Goal: Task Accomplishment & Management: Use online tool/utility

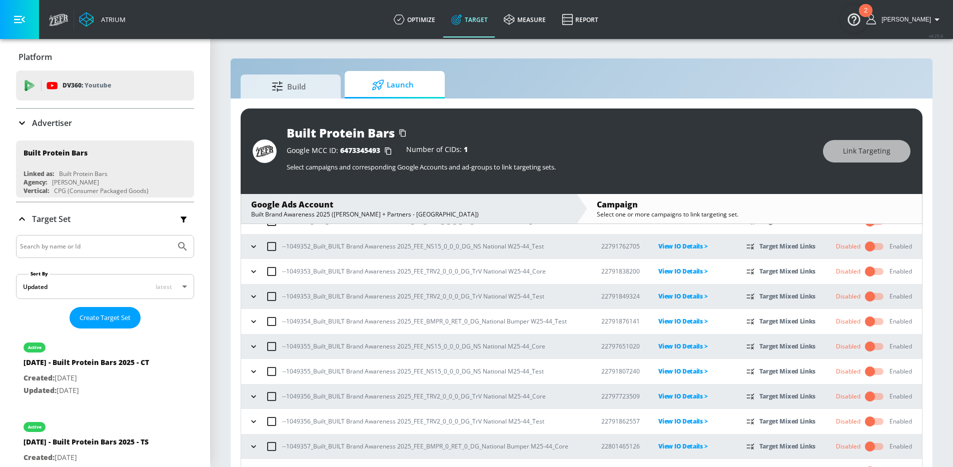
scroll to position [106, 0]
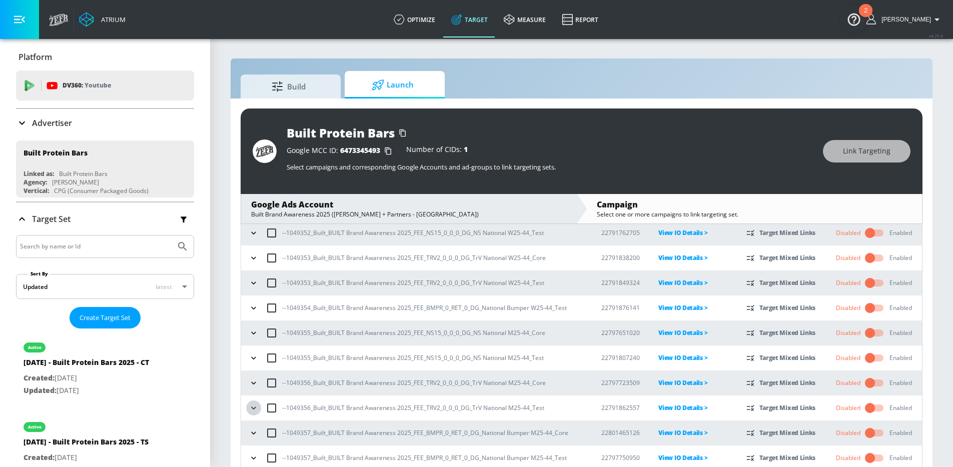
click at [258, 406] on icon "button" at bounding box center [254, 408] width 10 height 10
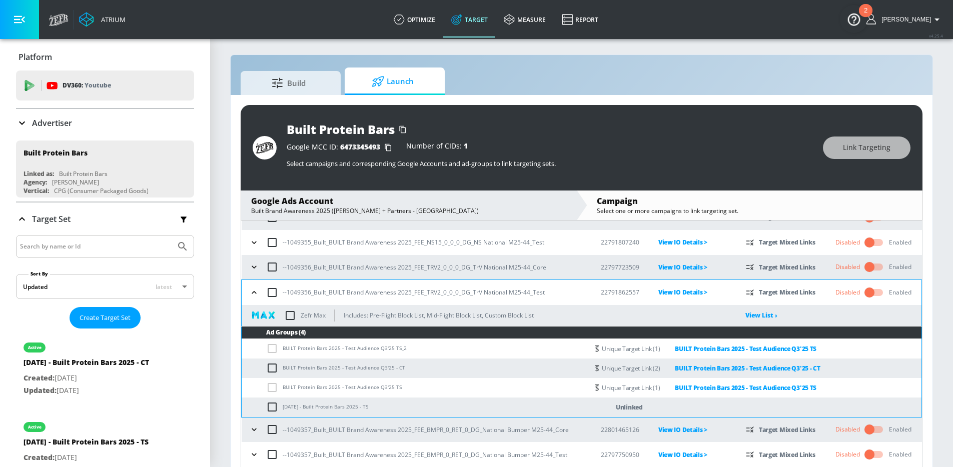
scroll to position [15, 0]
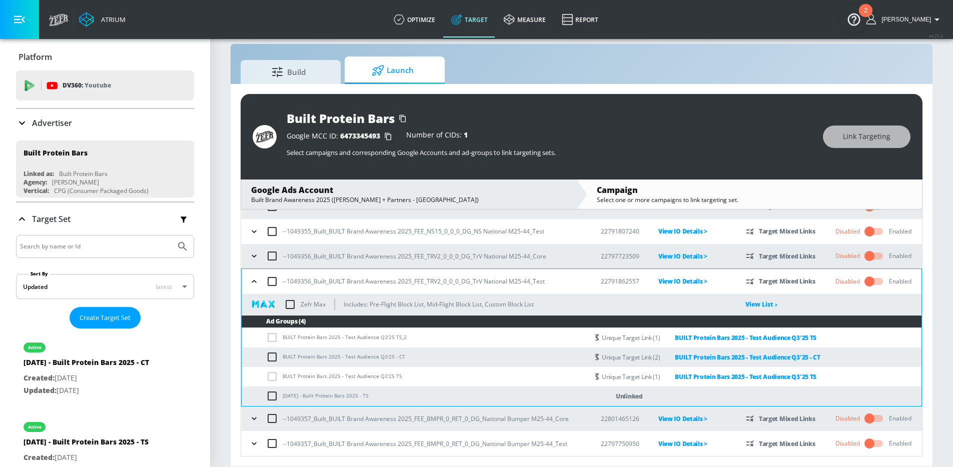
click at [252, 416] on icon "button" at bounding box center [254, 419] width 10 height 10
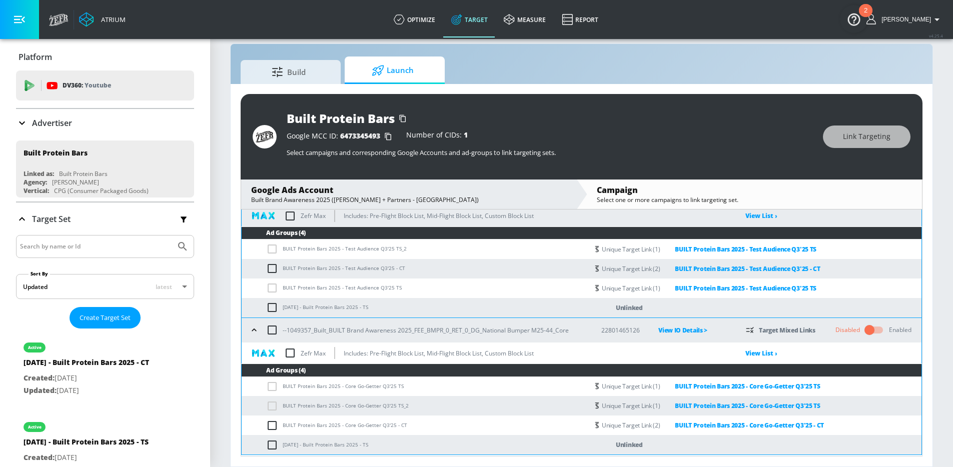
scroll to position [330, 0]
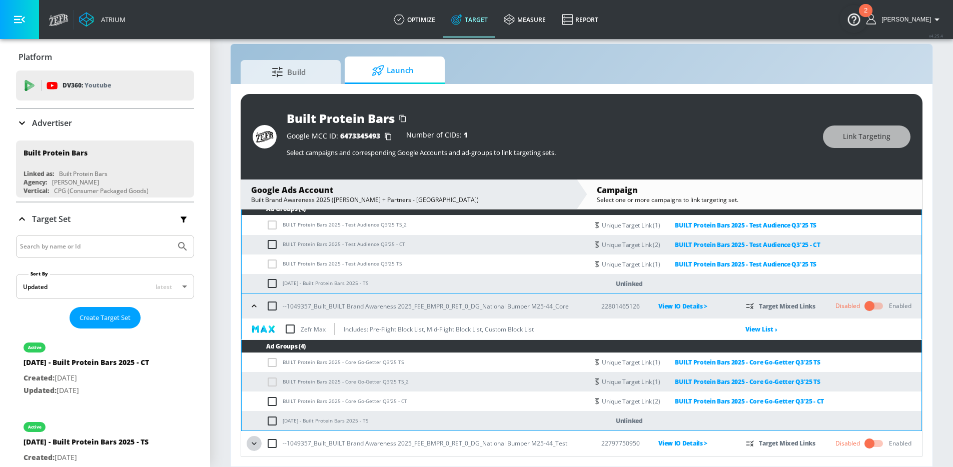
click at [251, 440] on icon "button" at bounding box center [254, 444] width 10 height 10
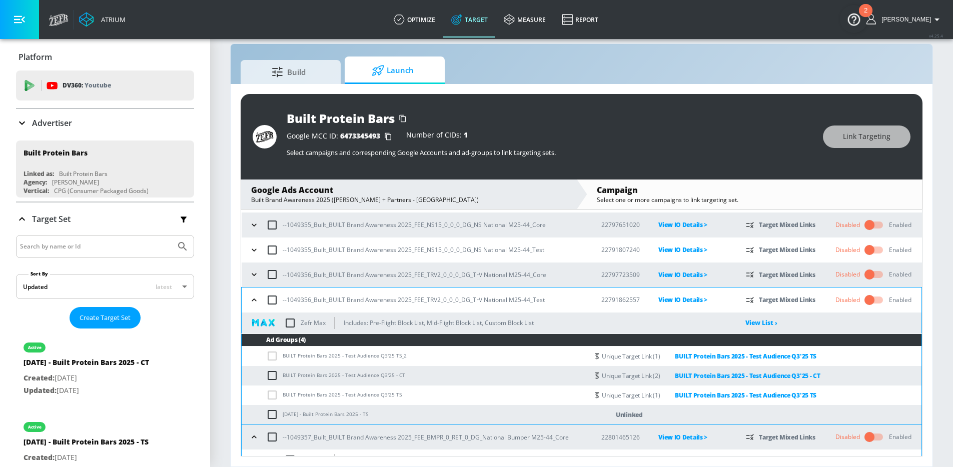
scroll to position [196, 0]
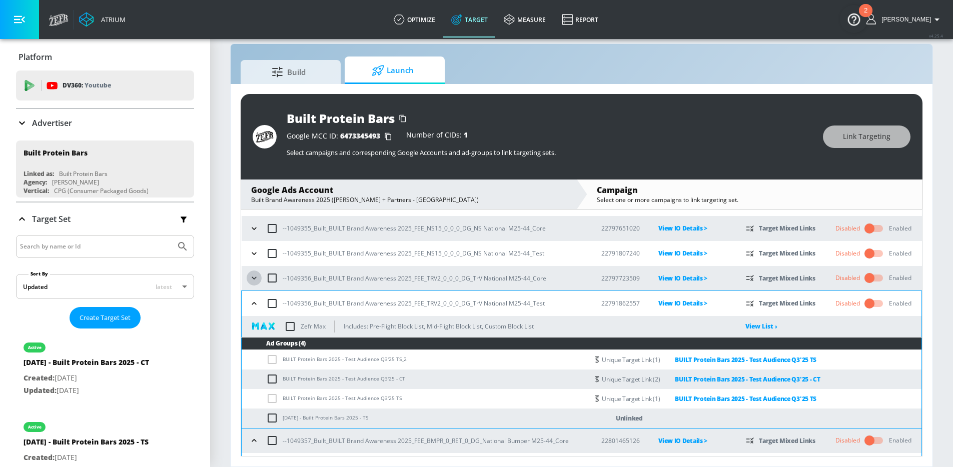
click at [257, 280] on icon "button" at bounding box center [254, 278] width 10 height 10
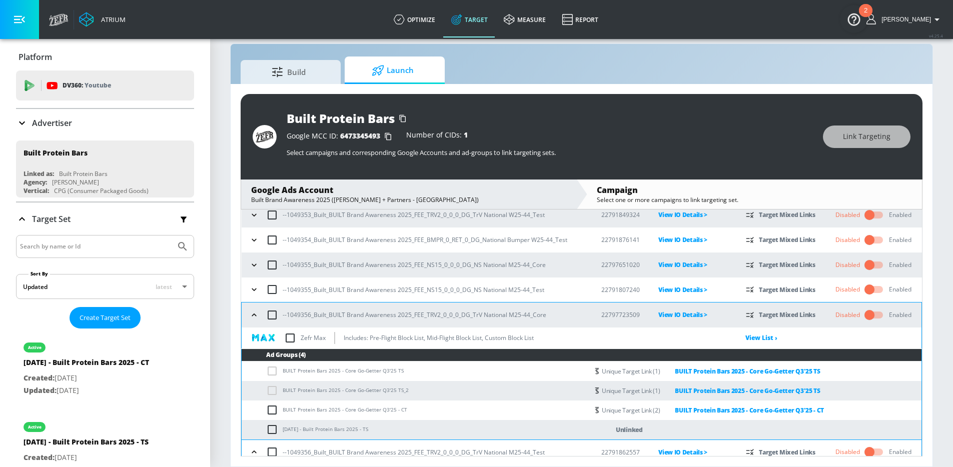
scroll to position [150, 0]
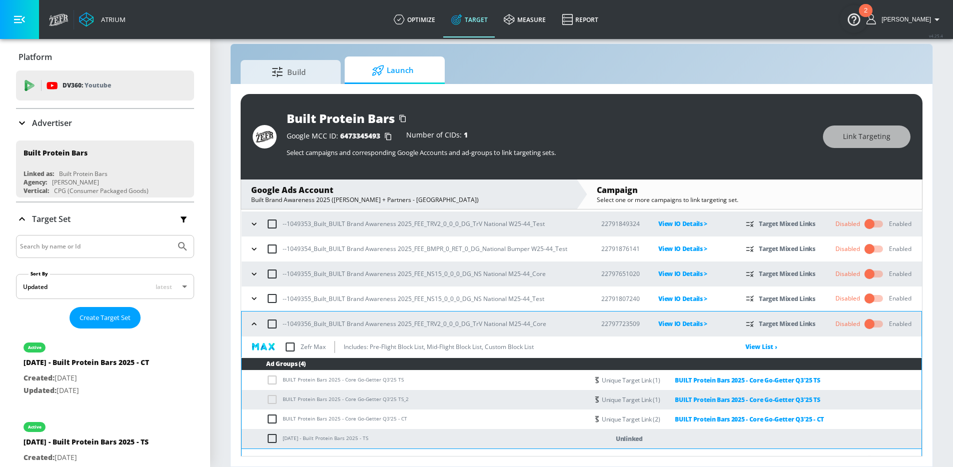
click at [254, 299] on icon "button" at bounding box center [254, 299] width 10 height 10
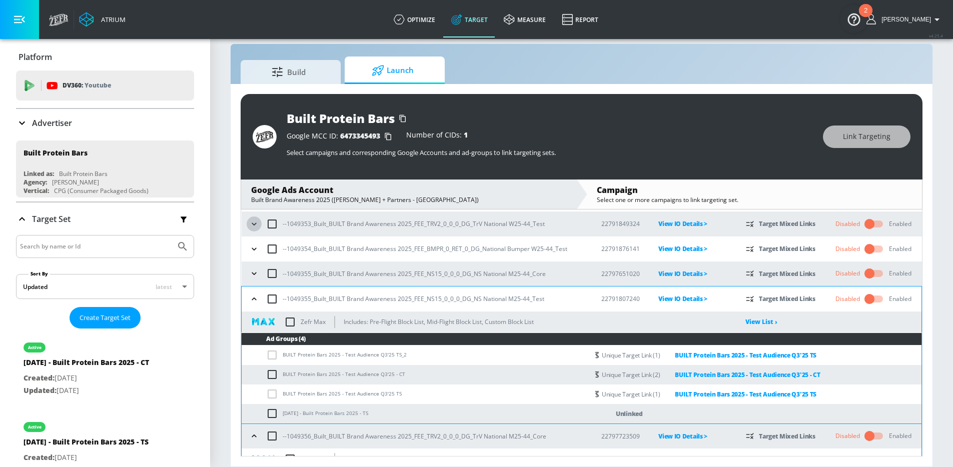
click at [253, 223] on icon "button" at bounding box center [254, 224] width 10 height 10
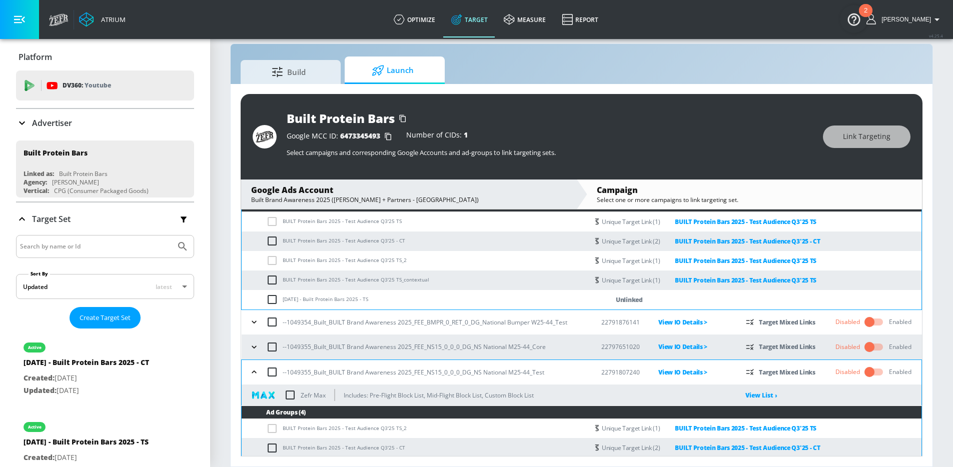
scroll to position [212, 0]
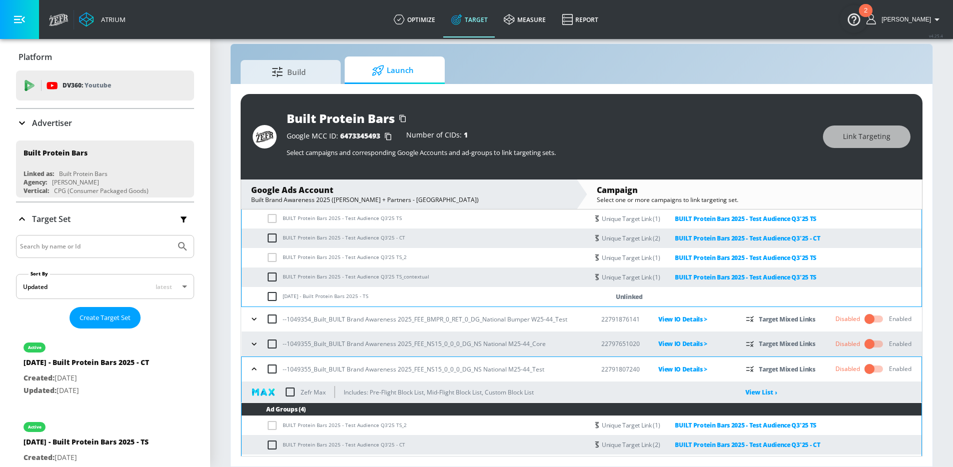
click at [253, 318] on icon "button" at bounding box center [254, 319] width 10 height 10
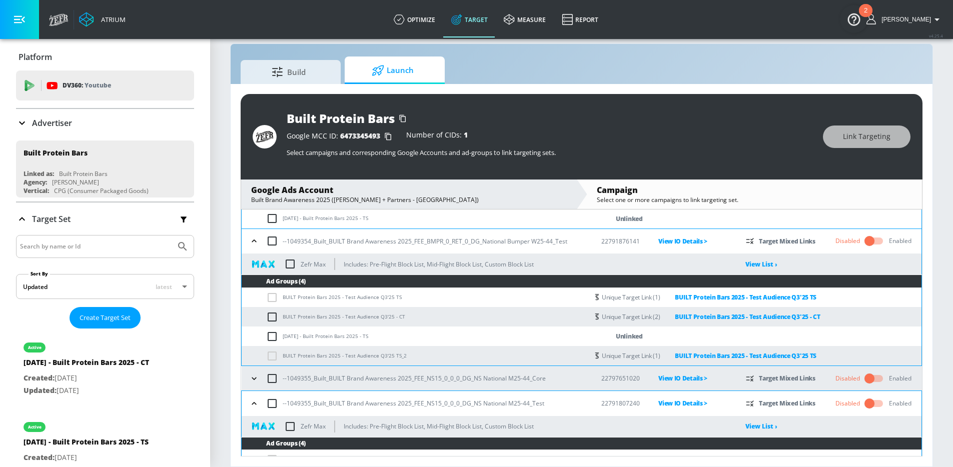
scroll to position [289, 0]
click at [259, 380] on icon "button" at bounding box center [254, 379] width 10 height 10
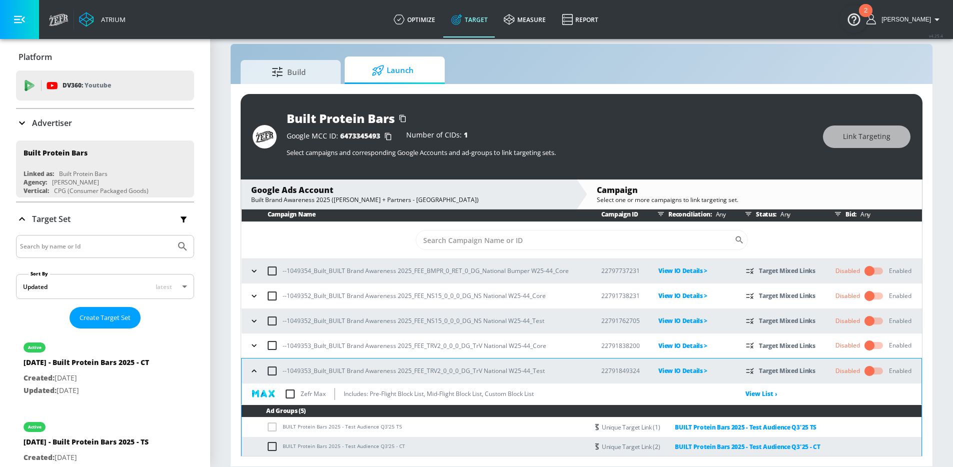
scroll to position [4, 0]
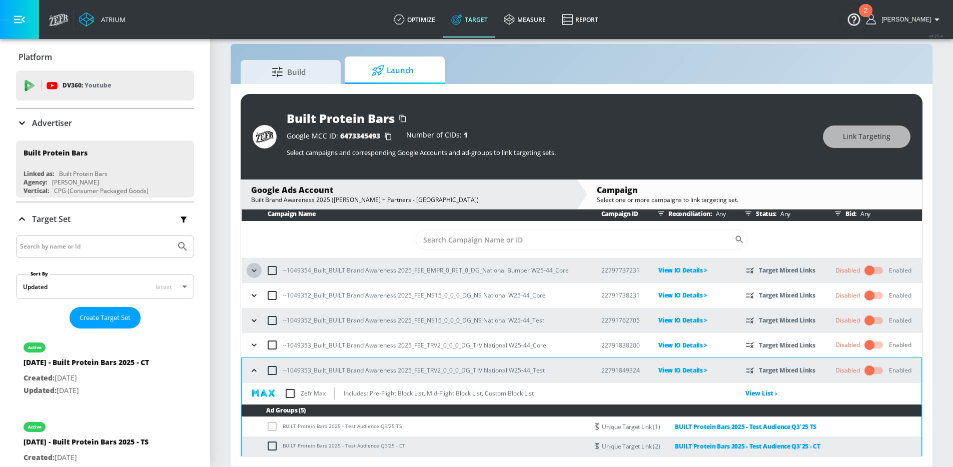
click at [255, 264] on button "button" at bounding box center [254, 270] width 15 height 15
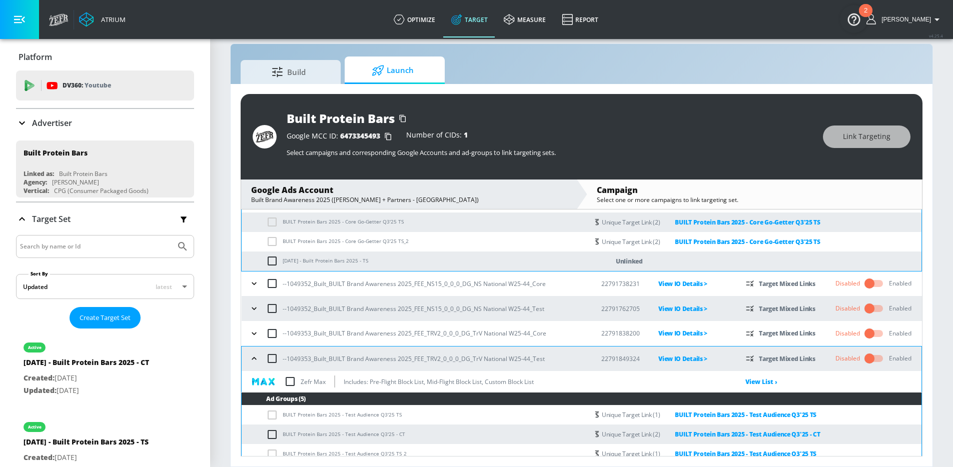
scroll to position [139, 0]
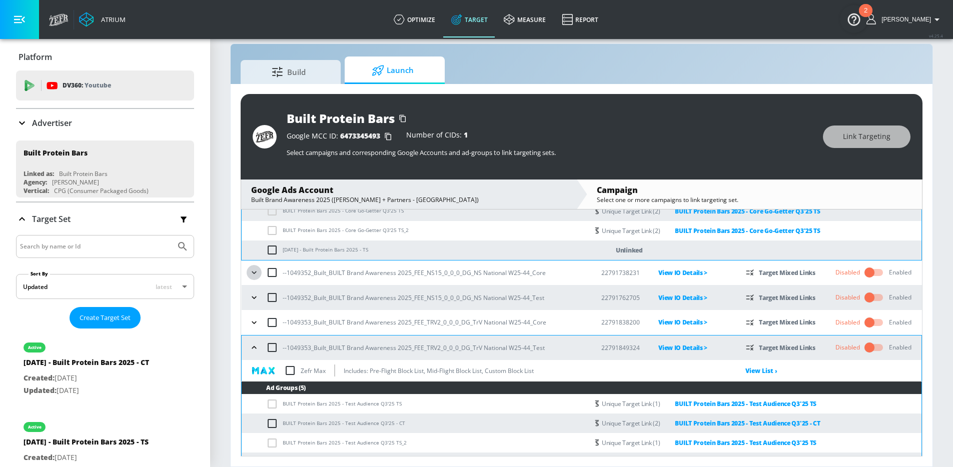
click at [256, 275] on icon "button" at bounding box center [254, 273] width 10 height 10
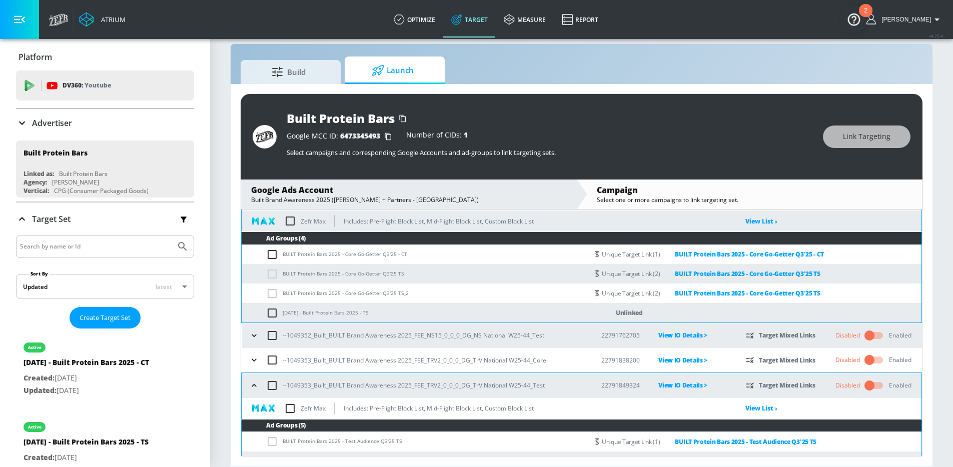
scroll to position [275, 0]
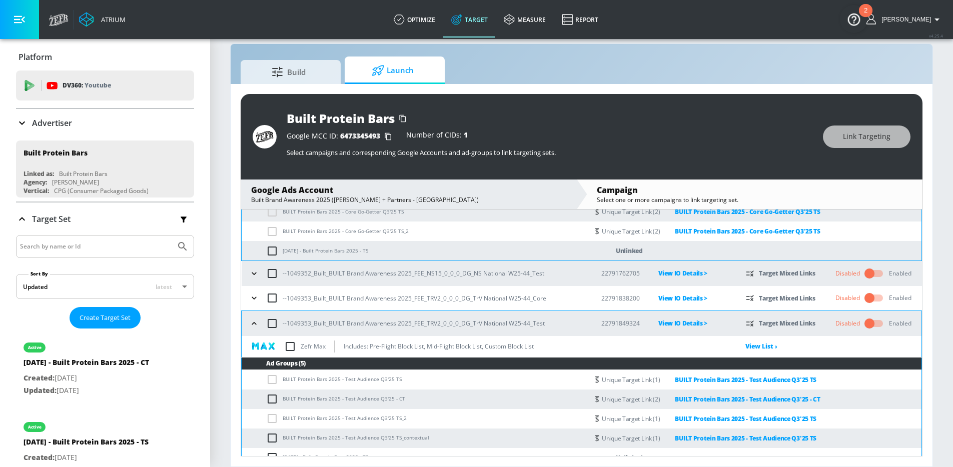
click at [251, 274] on icon "button" at bounding box center [254, 274] width 10 height 10
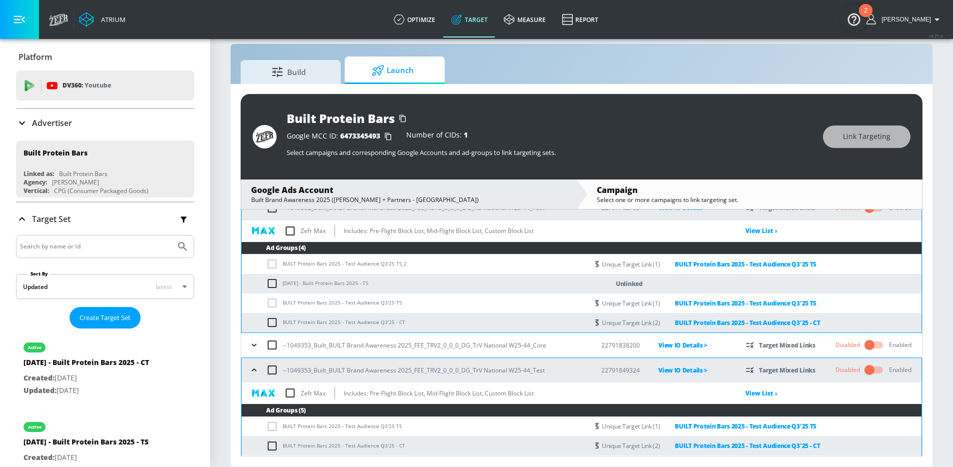
scroll to position [368, 0]
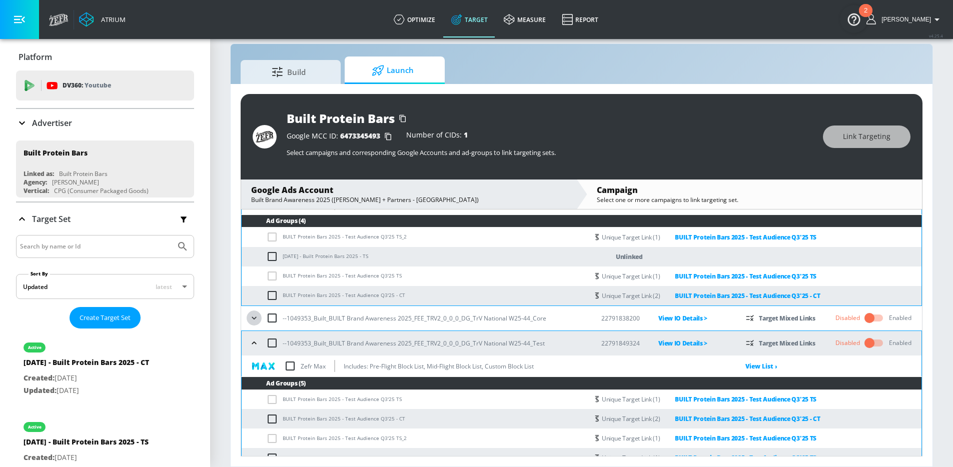
click at [255, 320] on icon "button" at bounding box center [254, 318] width 10 height 10
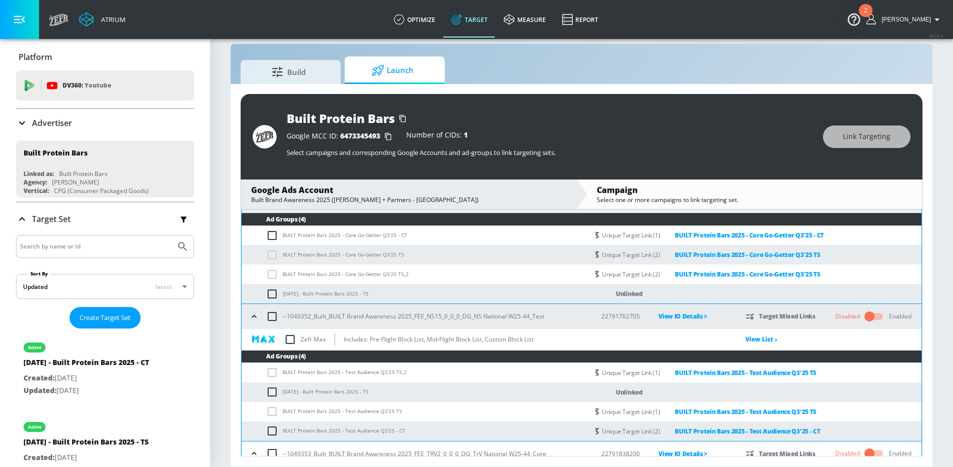
scroll to position [0, 0]
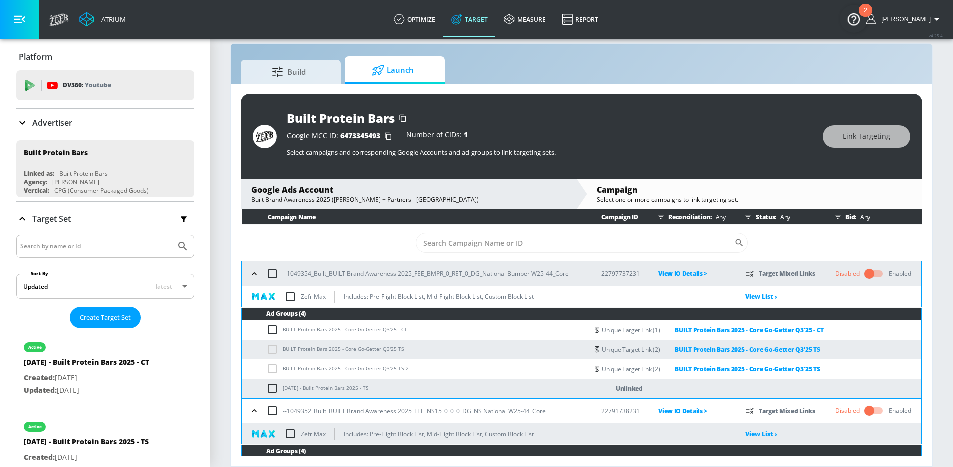
drag, startPoint x: 282, startPoint y: 390, endPoint x: 288, endPoint y: 389, distance: 6.0
click at [289, 389] on td "[DATE] - Built Protein Bars 2025 - TS" at bounding box center [415, 389] width 347 height 20
drag, startPoint x: 284, startPoint y: 389, endPoint x: 306, endPoint y: 389, distance: 22.5
click at [306, 389] on td "[DATE] - Built Protein Bars 2025 - TS" at bounding box center [415, 389] width 347 height 20
copy td "[DATE]"
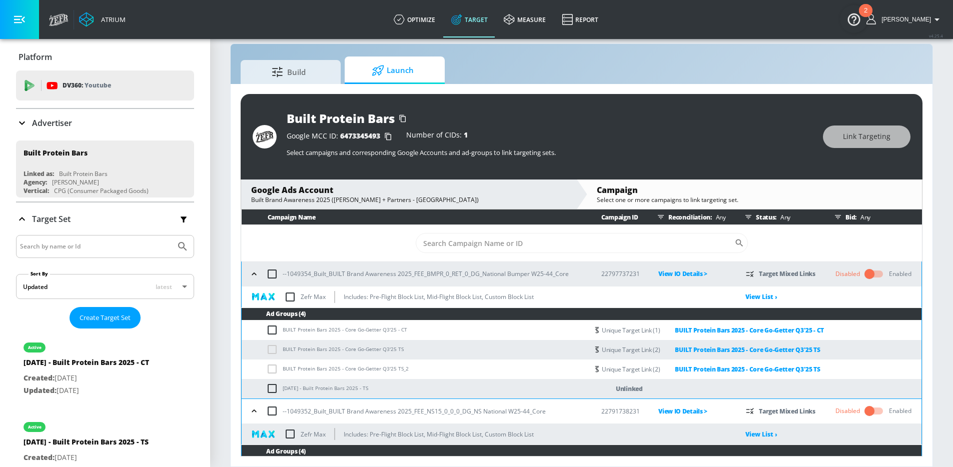
click at [322, 388] on td "[DATE] - Built Protein Bars 2025 - TS" at bounding box center [415, 389] width 347 height 20
click at [276, 388] on input "checkbox" at bounding box center [274, 389] width 17 height 12
checkbox input "true"
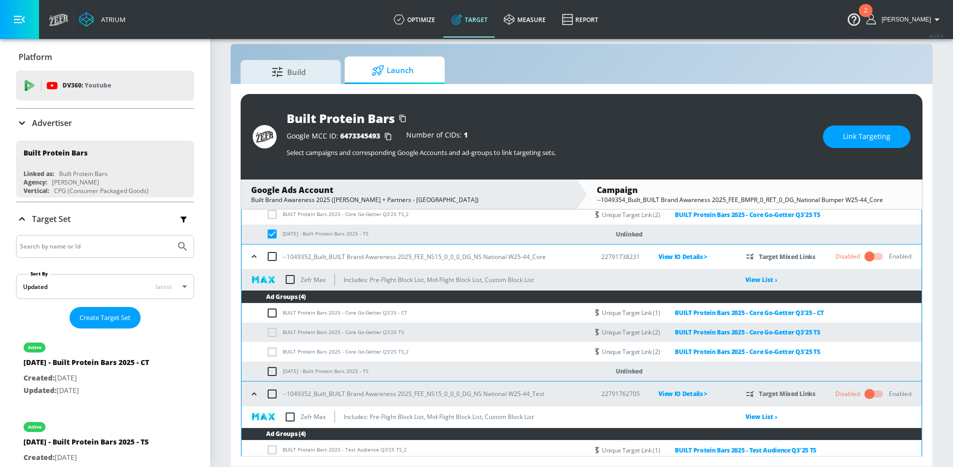
scroll to position [172, 0]
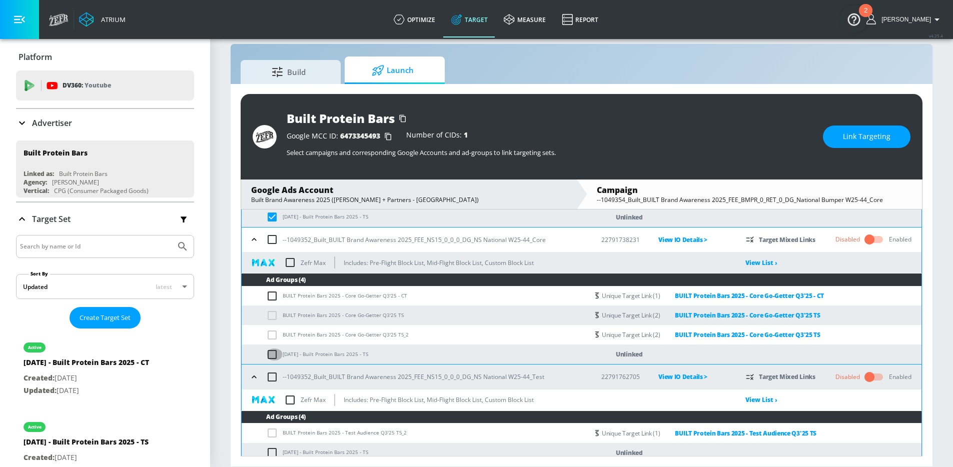
click at [275, 356] on input "checkbox" at bounding box center [274, 355] width 17 height 12
checkbox input "true"
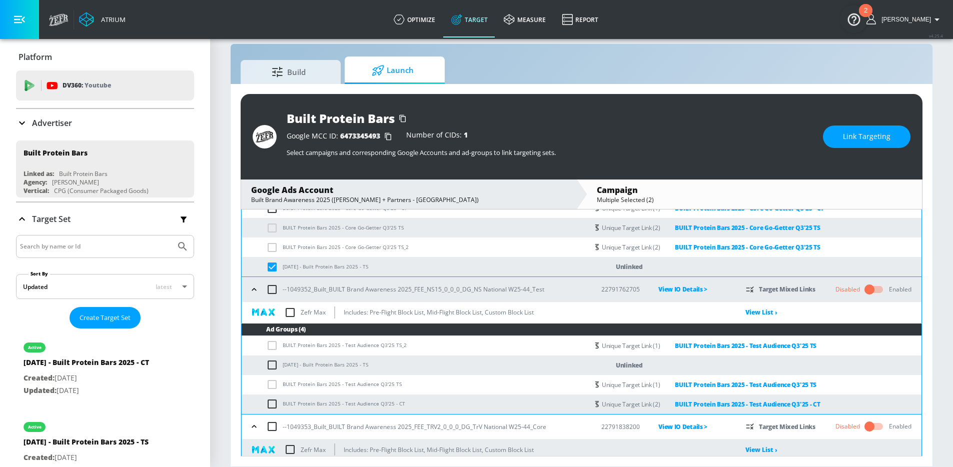
scroll to position [305, 0]
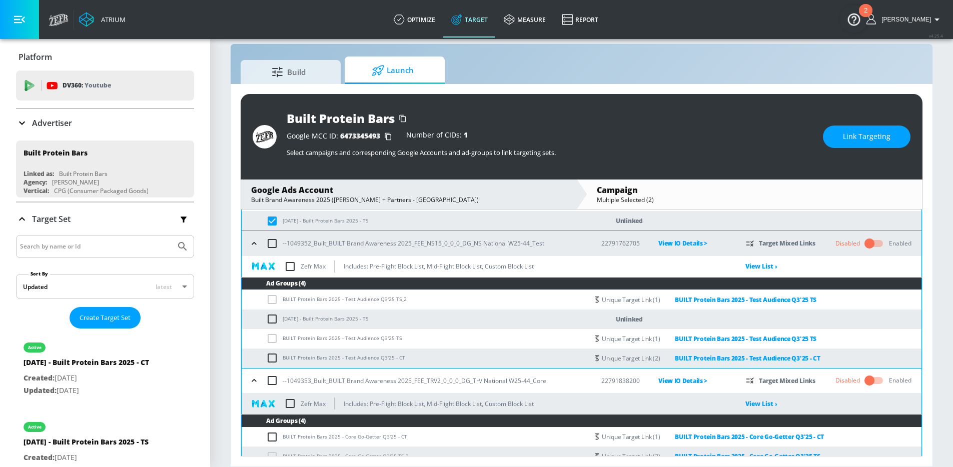
click at [273, 319] on input "checkbox" at bounding box center [274, 319] width 17 height 12
checkbox input "true"
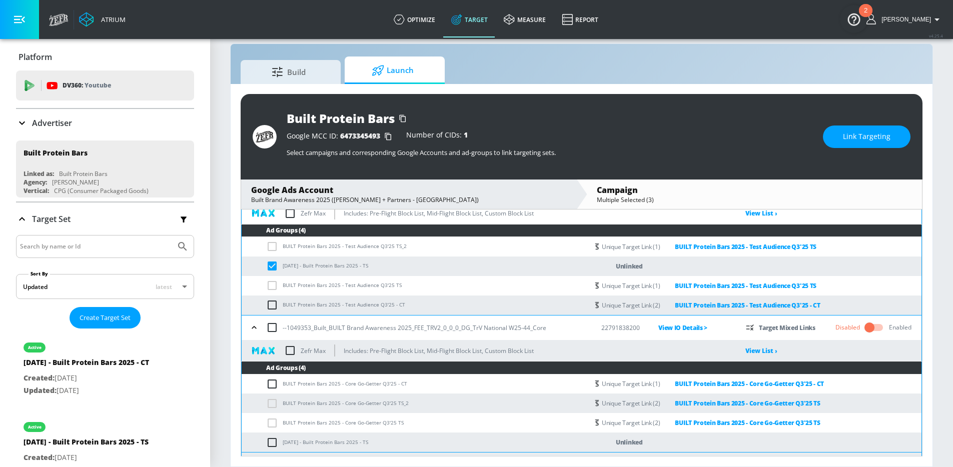
scroll to position [397, 0]
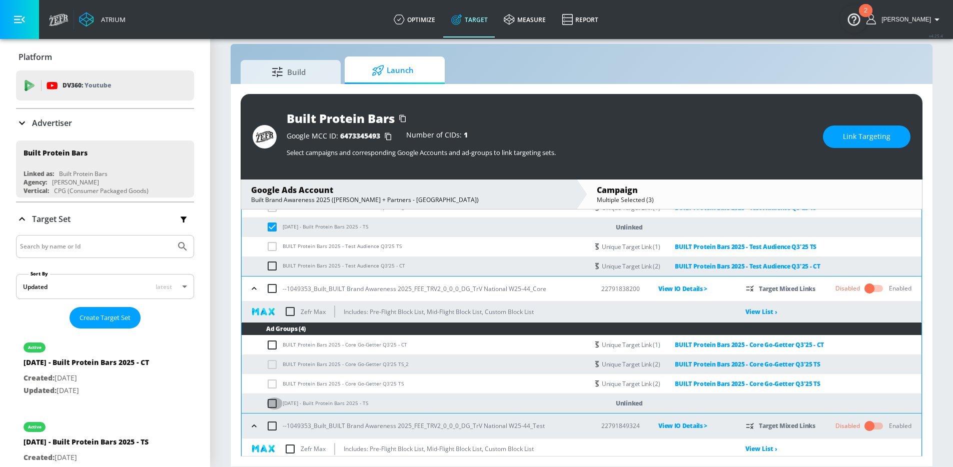
click at [273, 406] on input "checkbox" at bounding box center [274, 404] width 17 height 12
checkbox input "true"
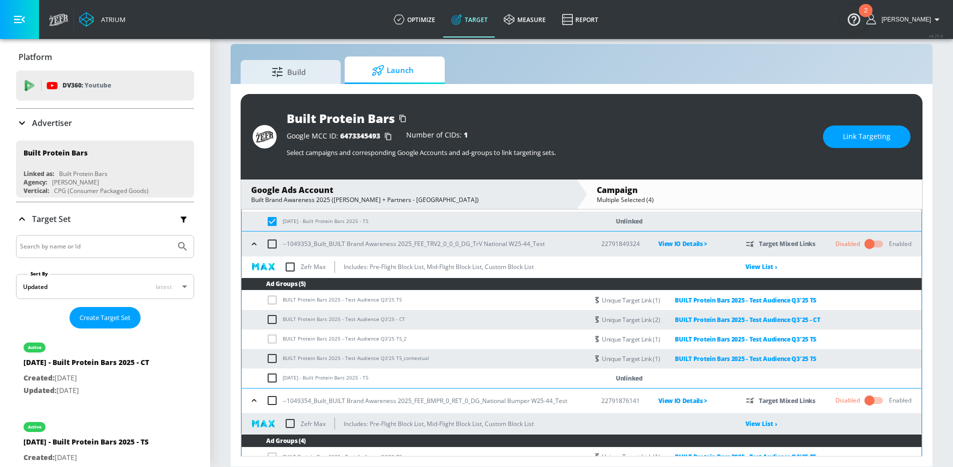
scroll to position [580, 0]
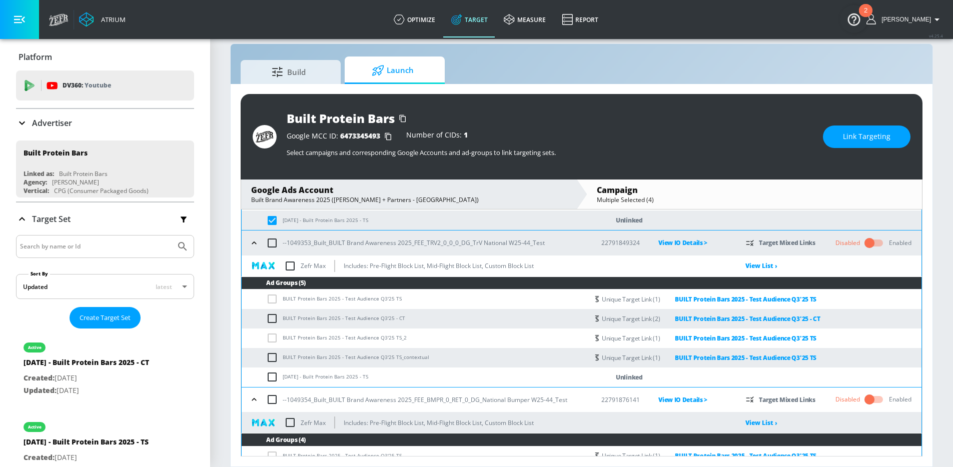
click at [274, 377] on input "checkbox" at bounding box center [274, 377] width 17 height 12
checkbox input "true"
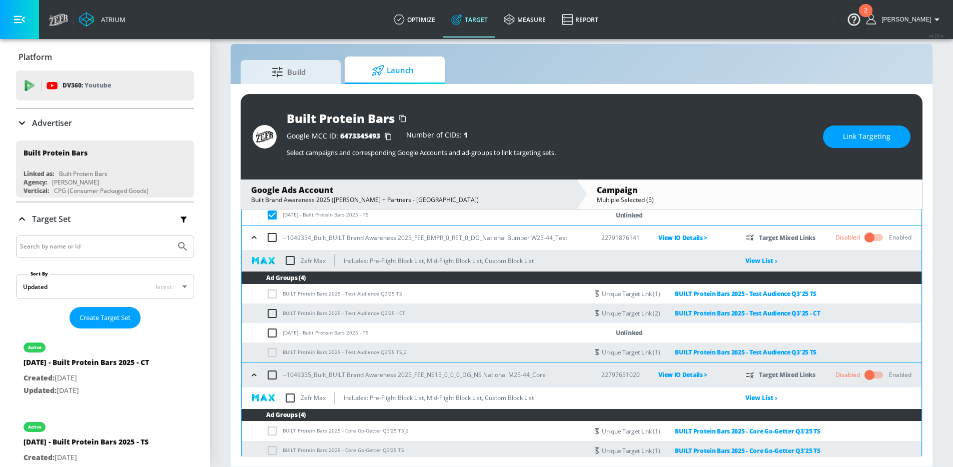
scroll to position [744, 0]
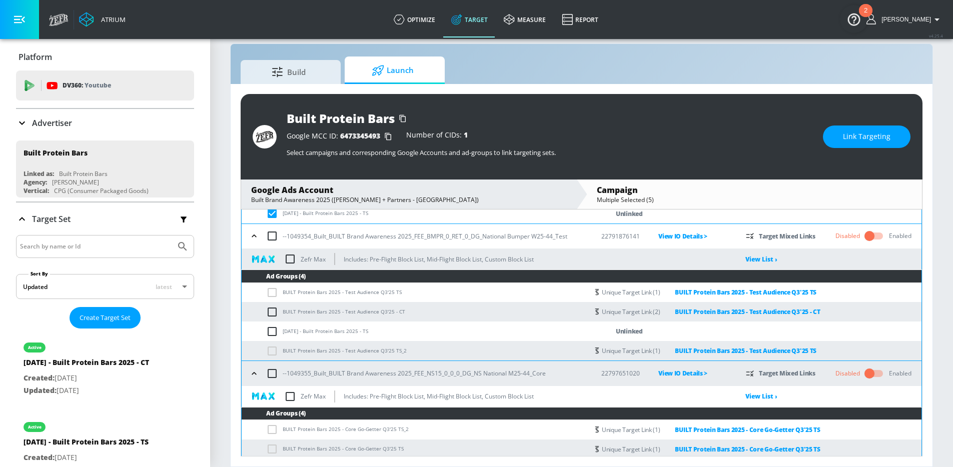
click at [272, 333] on input "checkbox" at bounding box center [274, 332] width 17 height 12
checkbox input "true"
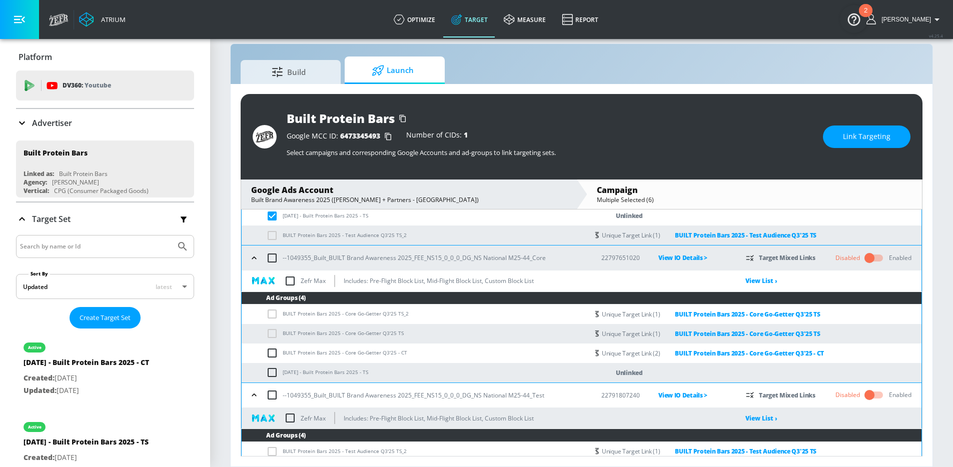
scroll to position [858, 0]
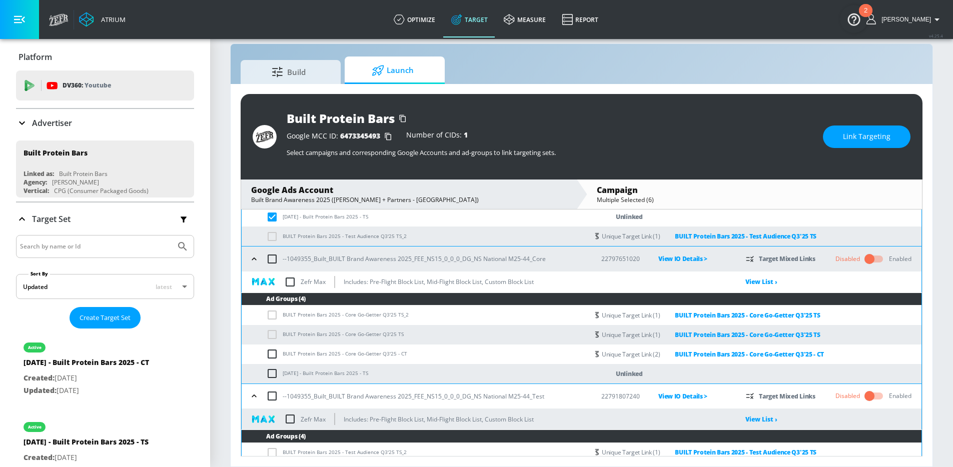
click at [272, 371] on input "checkbox" at bounding box center [274, 374] width 17 height 12
checkbox input "true"
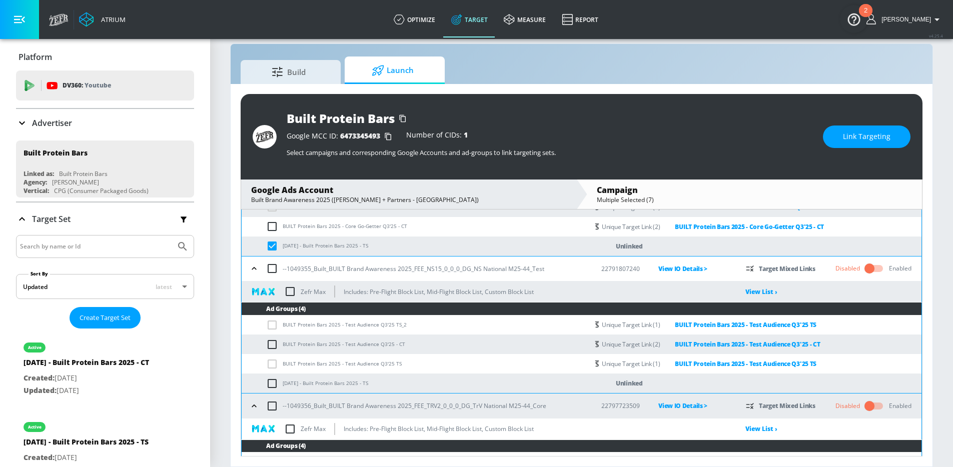
scroll to position [990, 0]
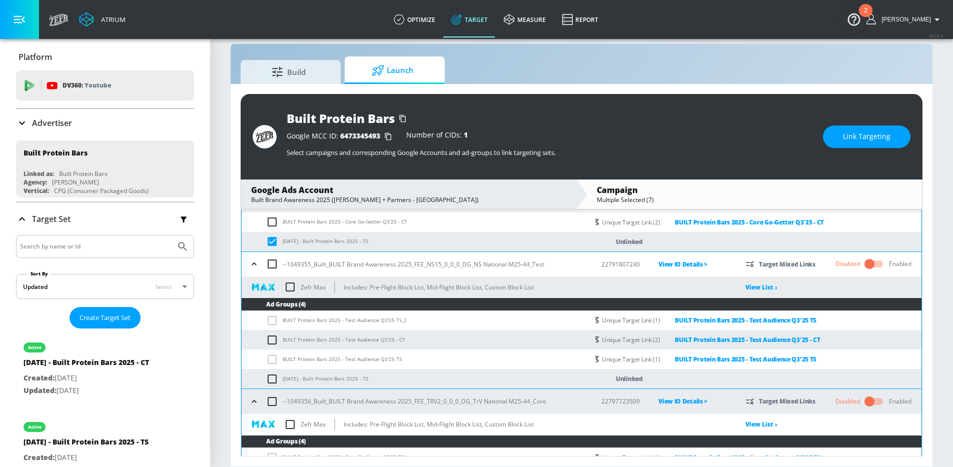
click at [275, 377] on input "checkbox" at bounding box center [274, 379] width 17 height 12
checkbox input "true"
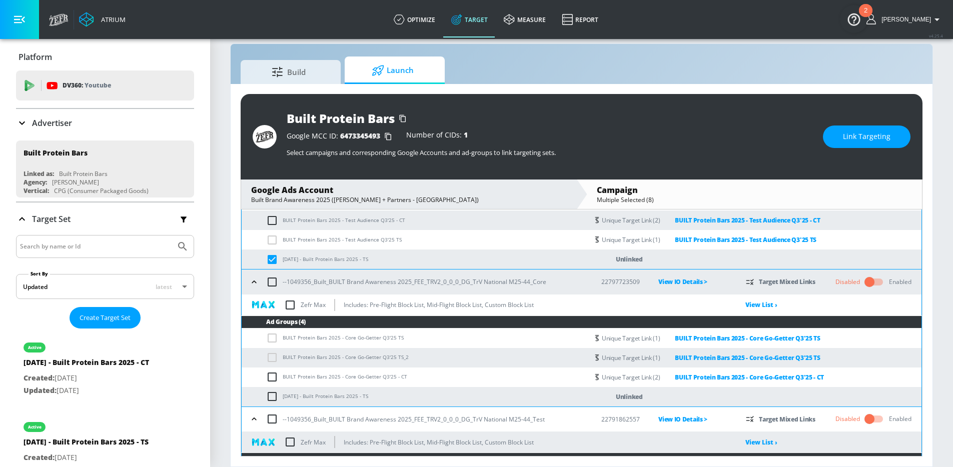
scroll to position [1118, 0]
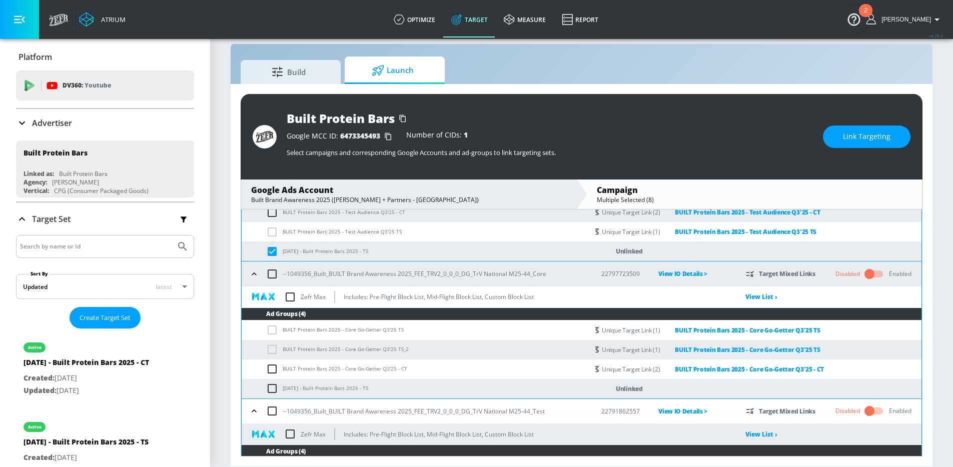
click at [278, 389] on input "checkbox" at bounding box center [274, 389] width 17 height 12
checkbox input "true"
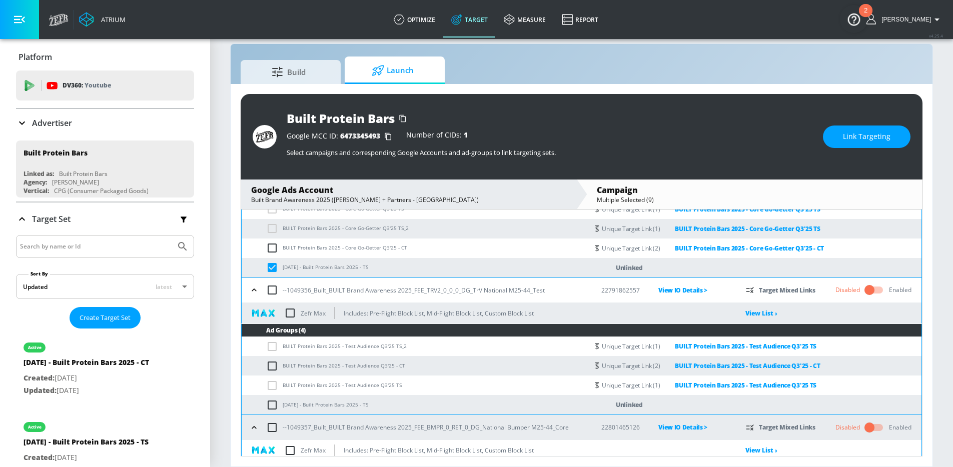
scroll to position [1248, 0]
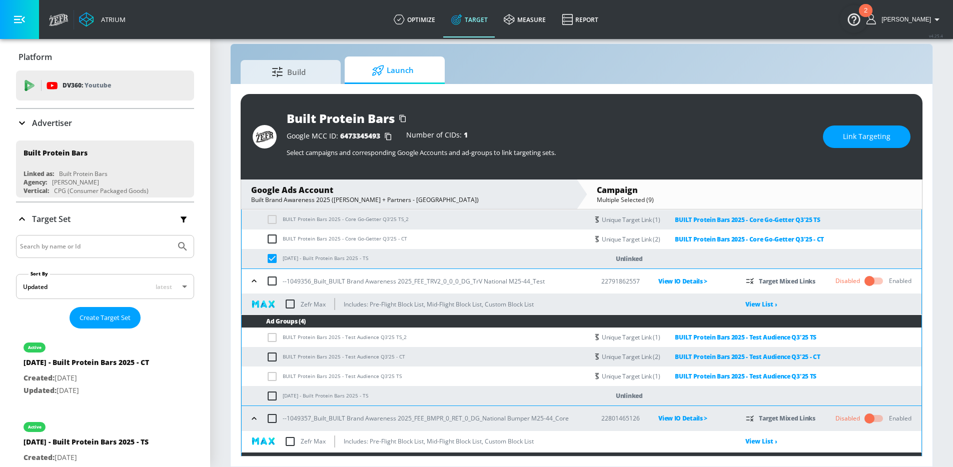
click at [276, 397] on input "checkbox" at bounding box center [274, 396] width 17 height 12
checkbox input "true"
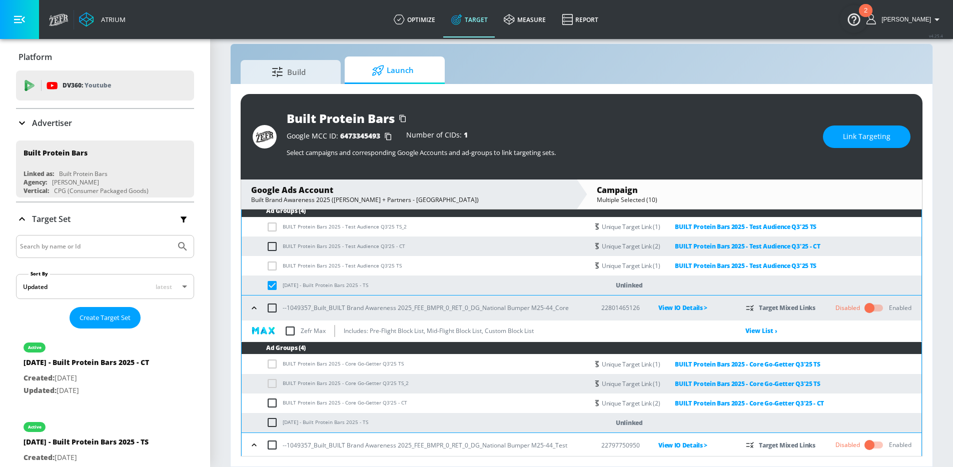
scroll to position [1388, 0]
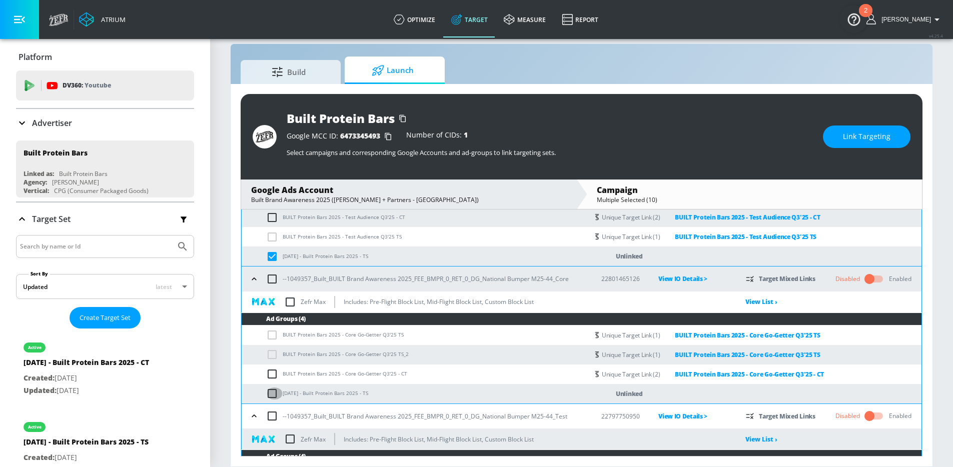
click at [272, 396] on input "checkbox" at bounding box center [274, 394] width 17 height 12
checkbox input "true"
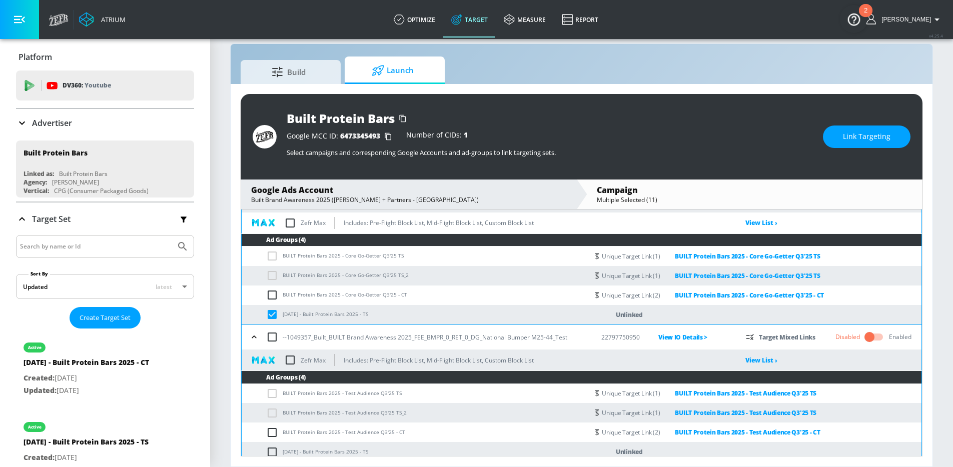
scroll to position [1473, 0]
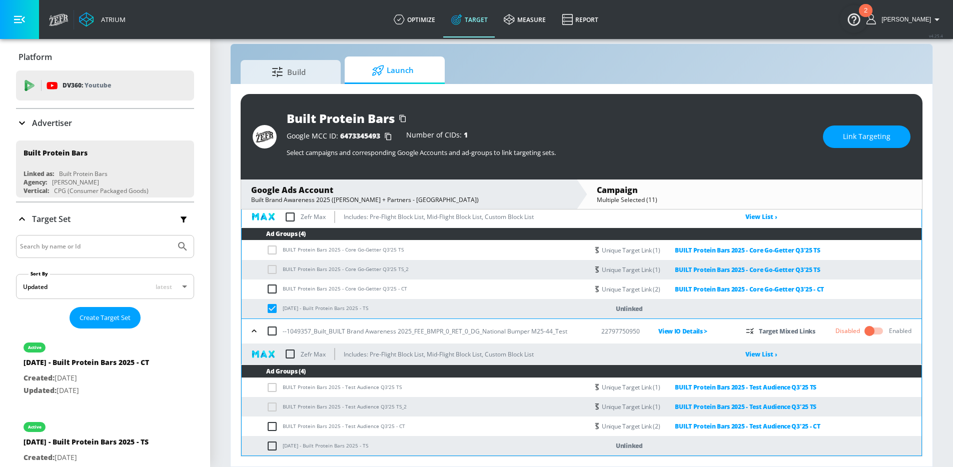
click at [273, 449] on input "checkbox" at bounding box center [274, 446] width 17 height 12
checkbox input "true"
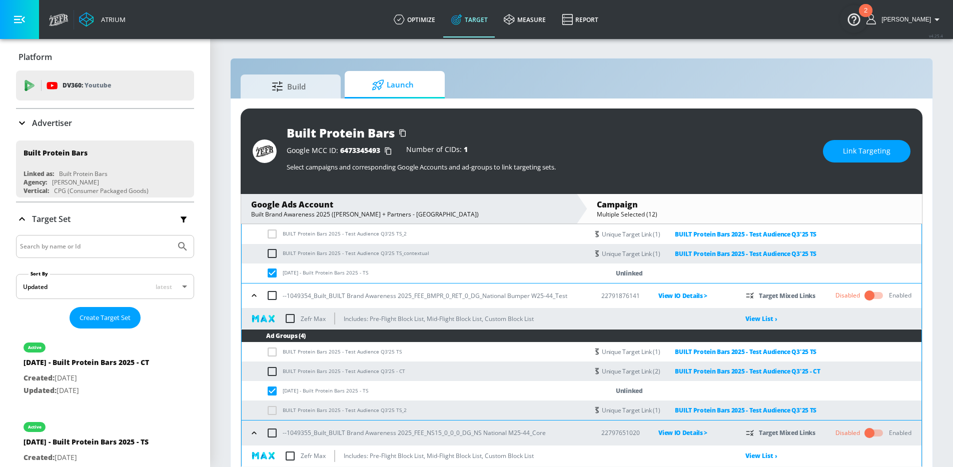
scroll to position [323, 0]
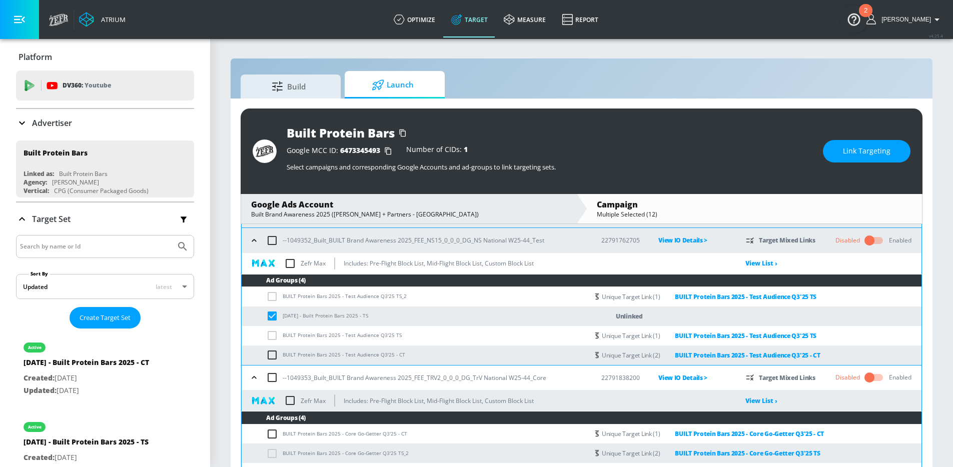
click at [841, 144] on button "Link Targeting" at bounding box center [867, 151] width 88 height 23
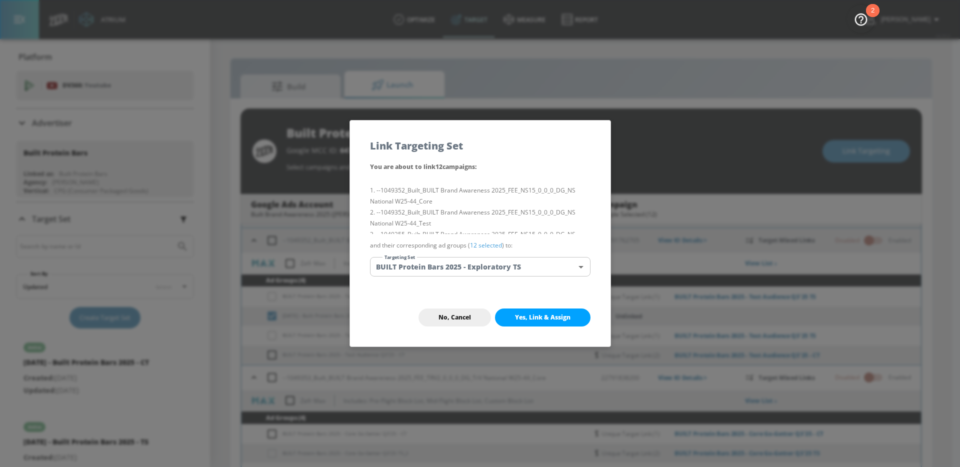
click at [498, 270] on body "Atrium optimize Target measure Report optimize Target measure Report v 4.25.4 […" at bounding box center [480, 241] width 960 height 482
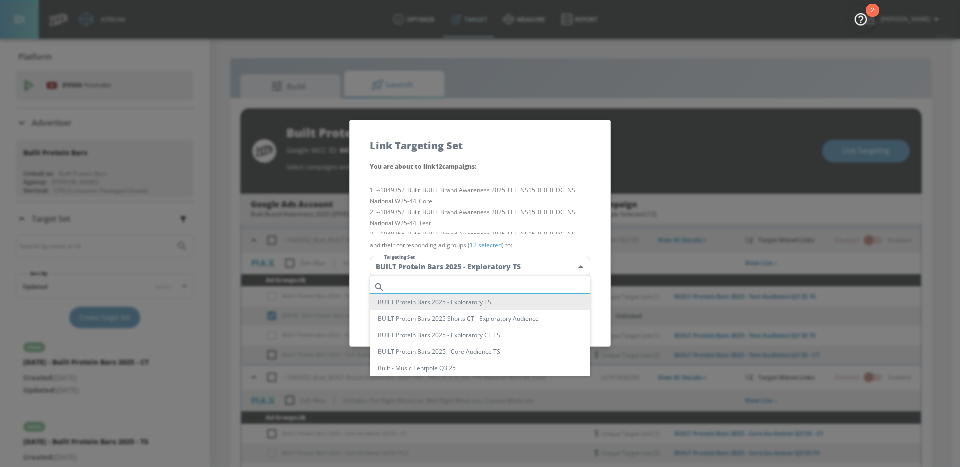
click at [436, 286] on input "text" at bounding box center [490, 288] width 202 height 14
paste input "[DATE]"
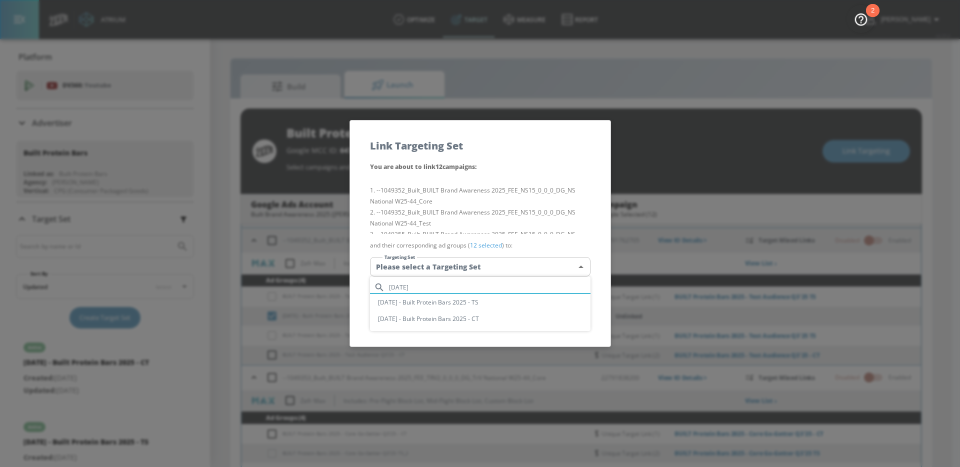
type input "[DATE]"
click at [404, 302] on li "[DATE] - Built Protein Bars 2025 - TS" at bounding box center [480, 302] width 221 height 17
type input "4446d177-4242-472a-8acf-02b4160b3d3f"
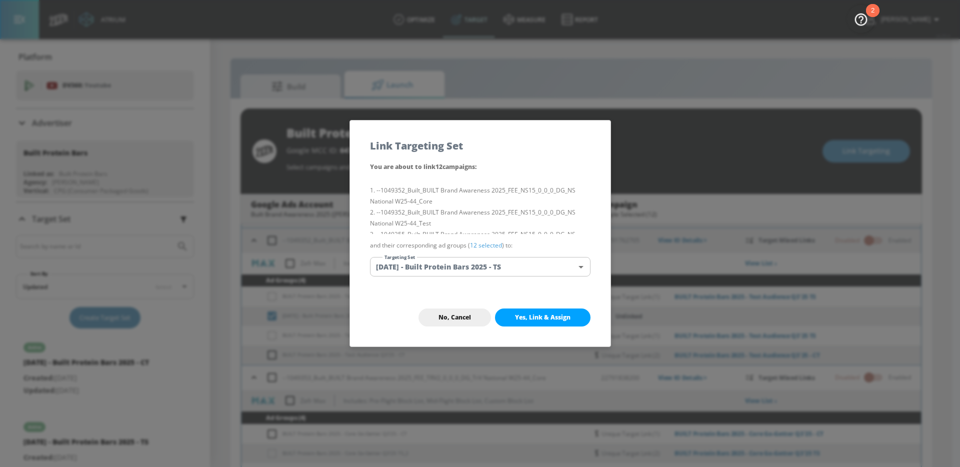
click at [533, 315] on span "Yes, Link & Assign" at bounding box center [543, 318] width 56 height 8
checkbox input "false"
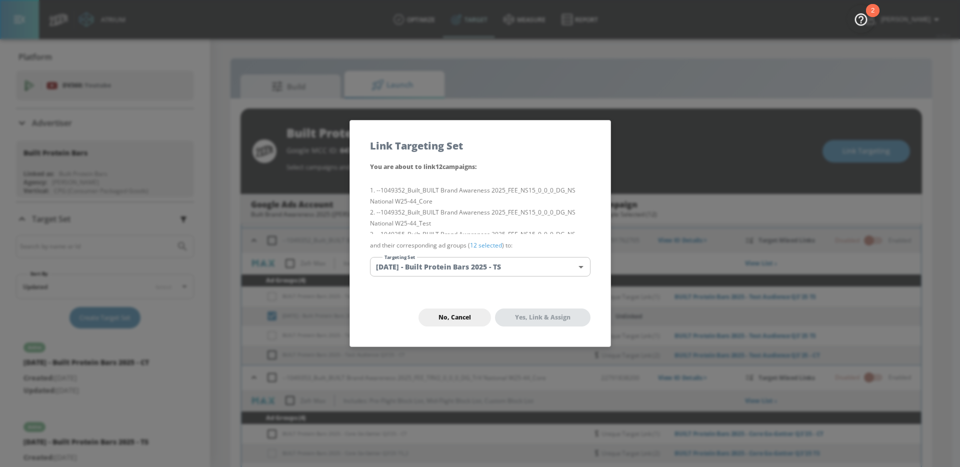
checkbox input "false"
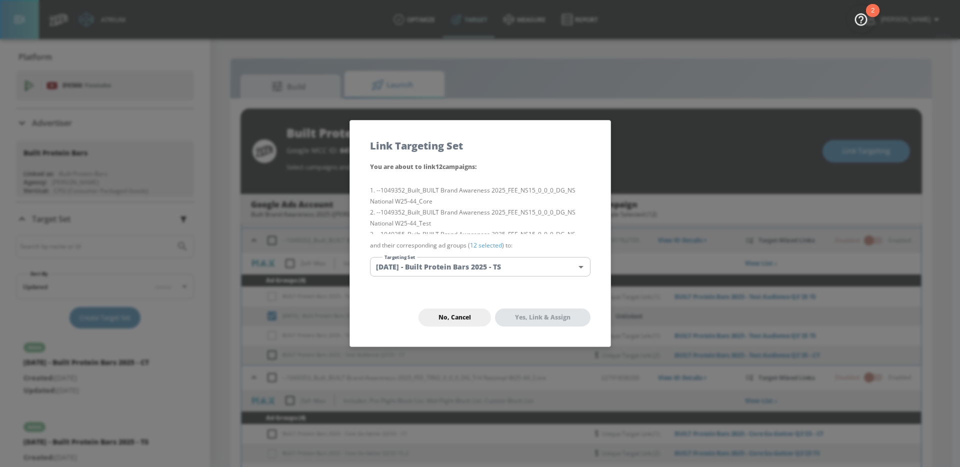
checkbox input "false"
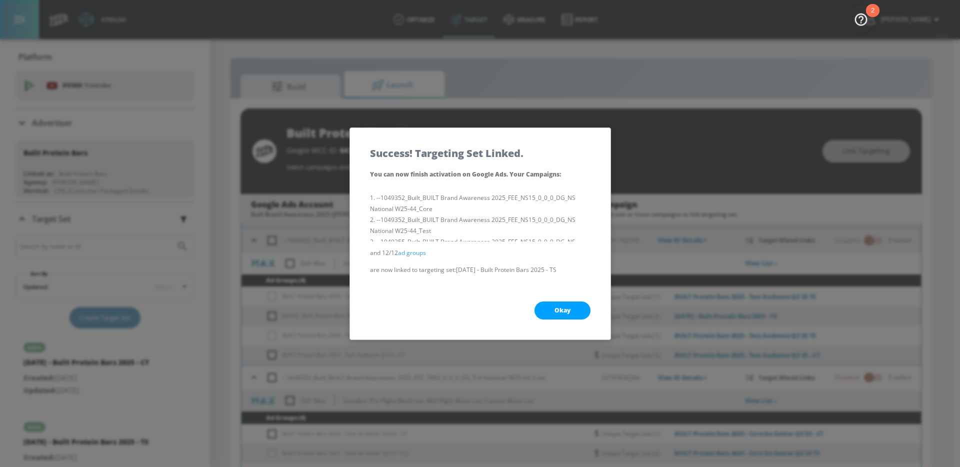
click at [545, 299] on div "Okay" at bounding box center [480, 311] width 261 height 58
click at [545, 312] on button "Okay" at bounding box center [563, 311] width 56 height 18
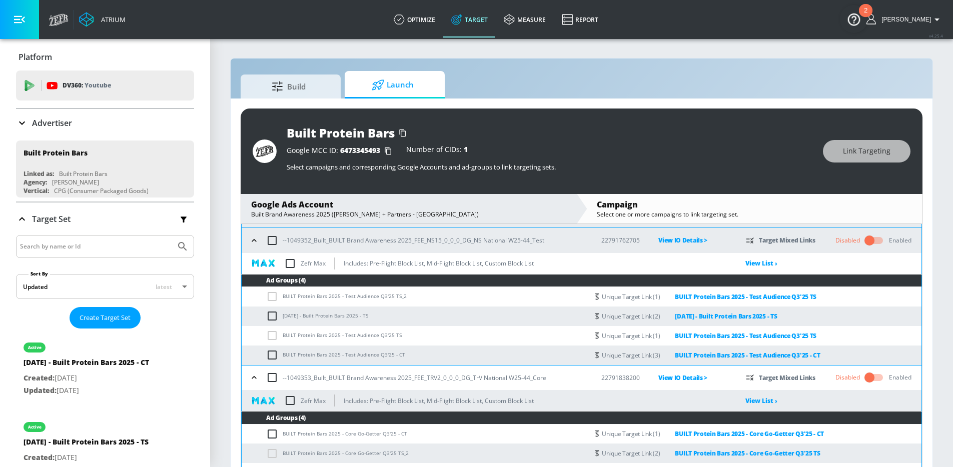
click at [252, 244] on icon "button" at bounding box center [254, 241] width 10 height 10
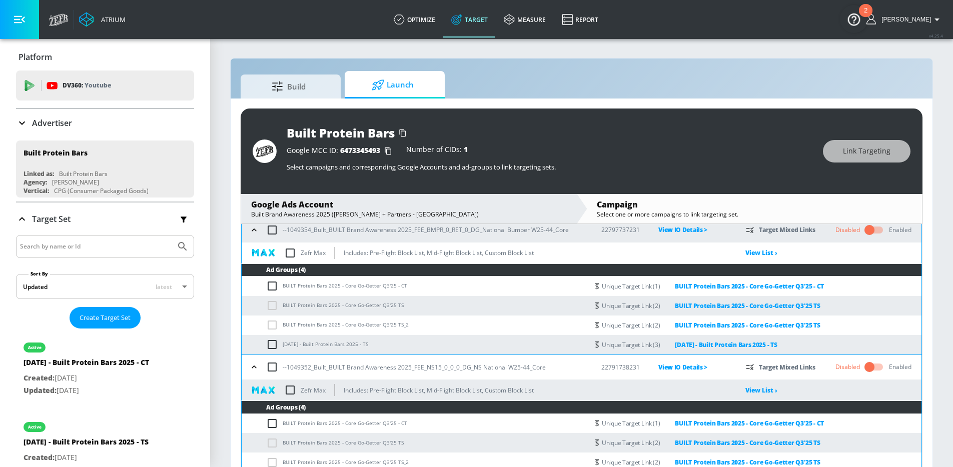
scroll to position [0, 0]
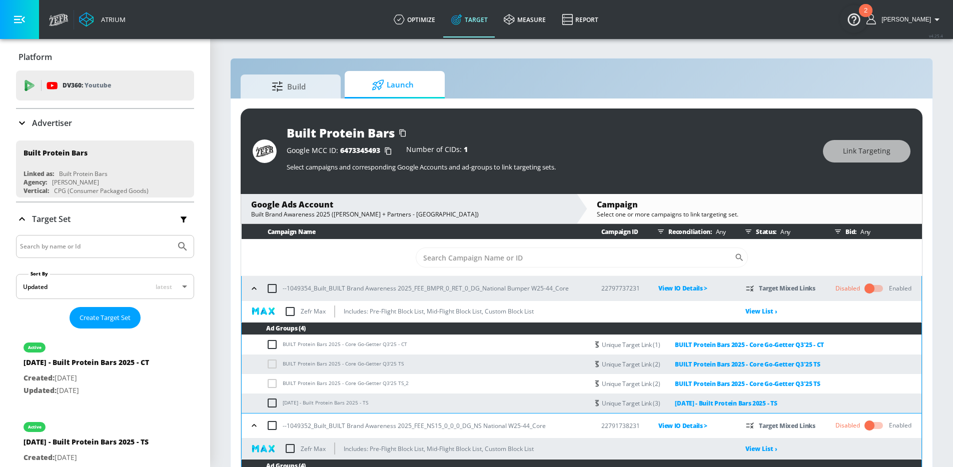
click at [254, 289] on icon "button" at bounding box center [254, 289] width 10 height 10
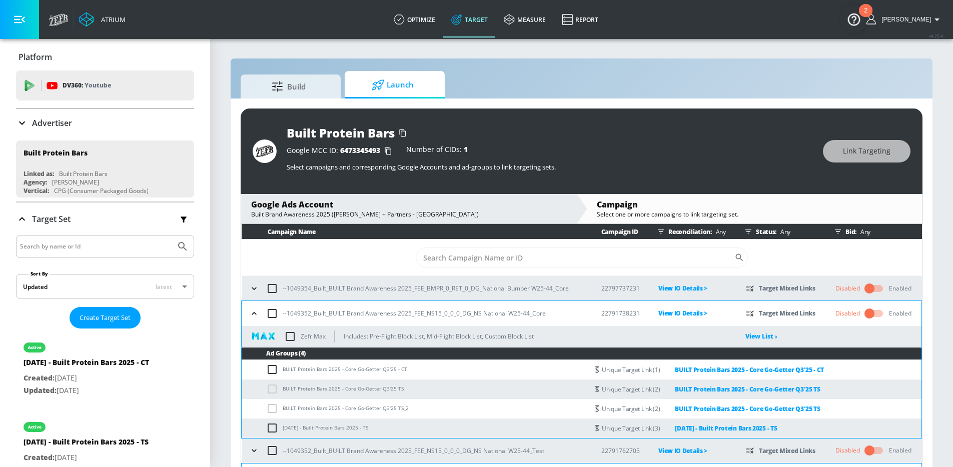
click at [257, 314] on icon "button" at bounding box center [254, 314] width 10 height 10
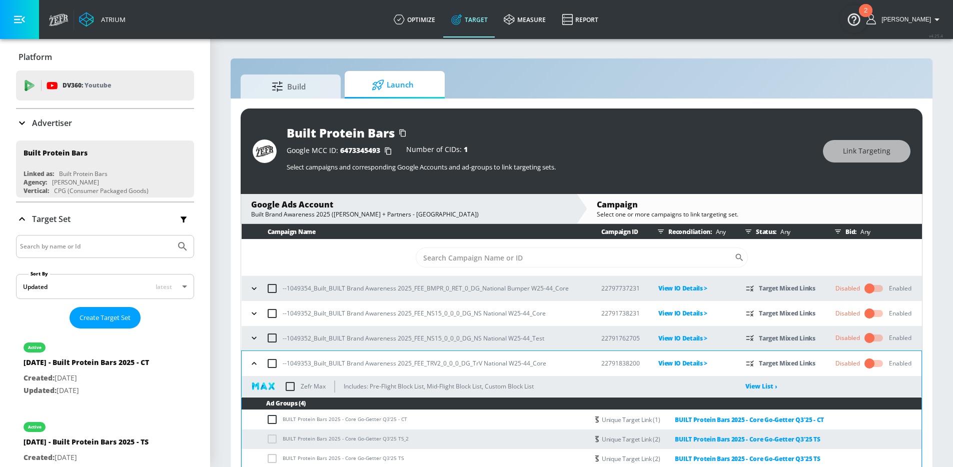
click at [253, 355] on div "--1049353_Built_BUILT Brand Awareness 2025_FEE_TRV2_0_0_0_DG_TrV National W25-4…" at bounding box center [416, 363] width 339 height 21
click at [253, 360] on icon "button" at bounding box center [254, 364] width 10 height 10
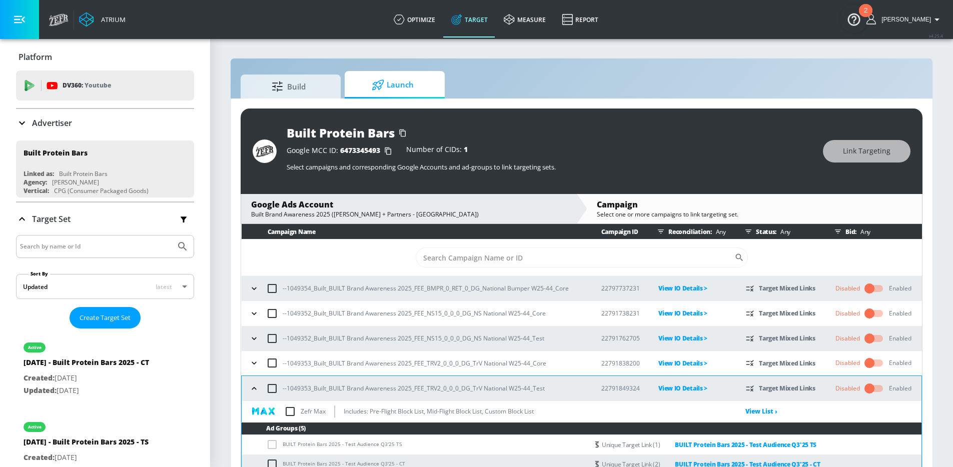
click at [257, 388] on icon "button" at bounding box center [254, 389] width 10 height 10
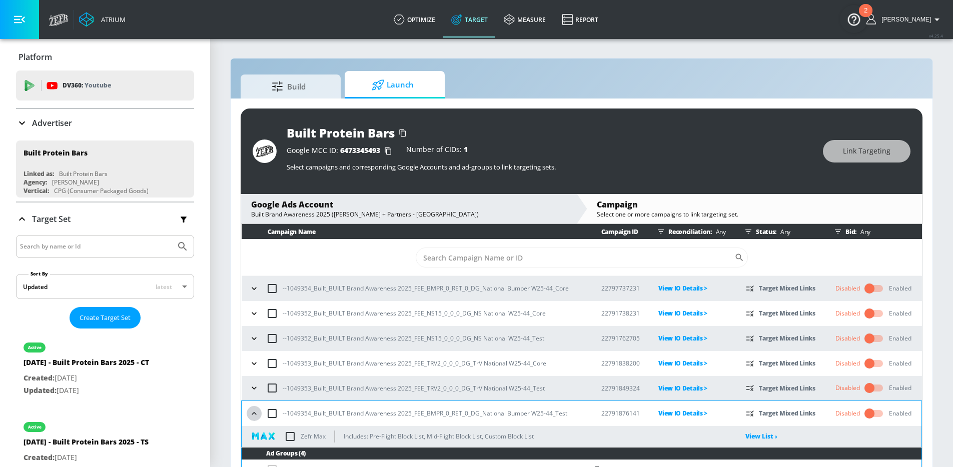
click at [256, 418] on icon "button" at bounding box center [254, 414] width 10 height 10
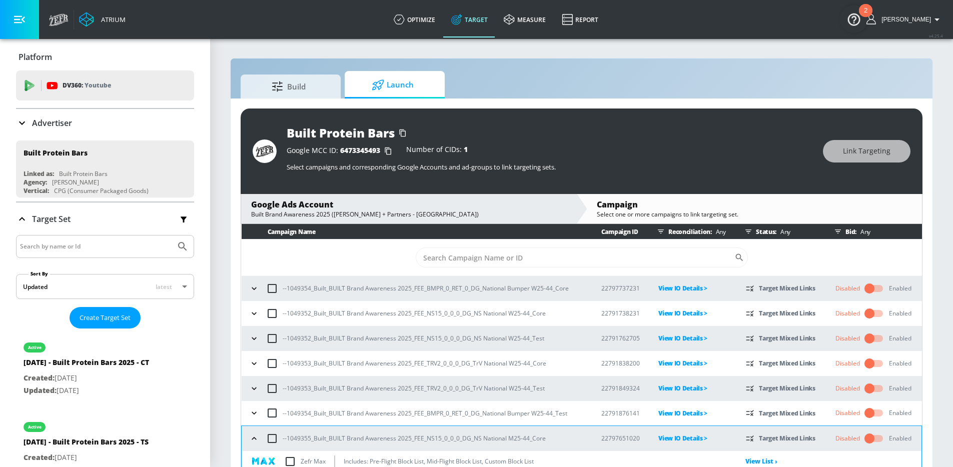
scroll to position [125, 0]
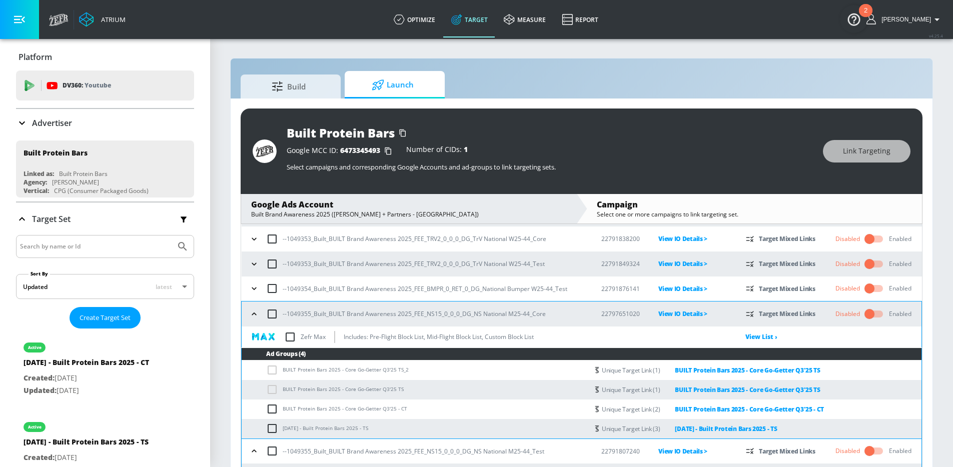
click at [255, 309] on icon "button" at bounding box center [254, 314] width 10 height 10
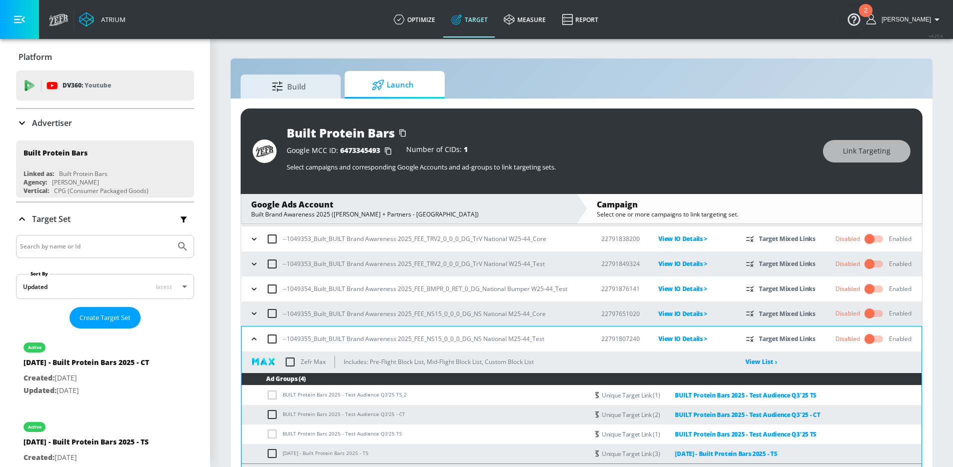
click at [252, 338] on icon "button" at bounding box center [254, 339] width 10 height 10
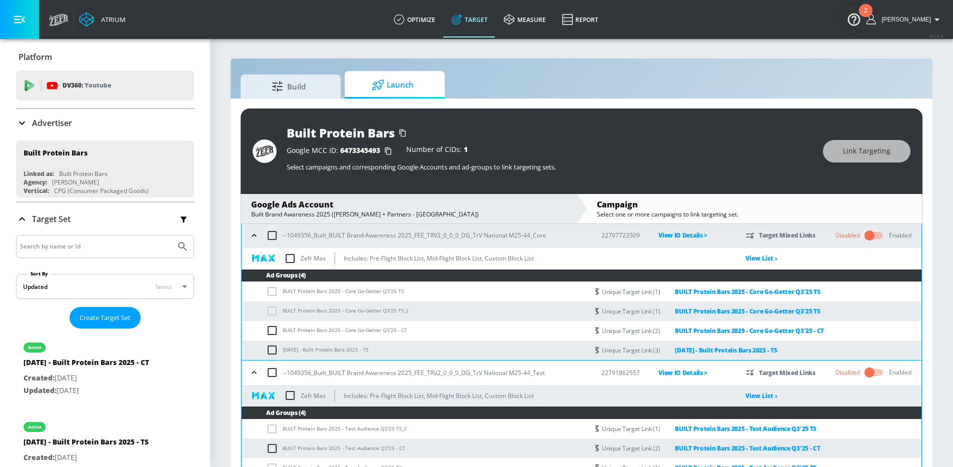
click at [252, 235] on icon "button" at bounding box center [254, 236] width 10 height 10
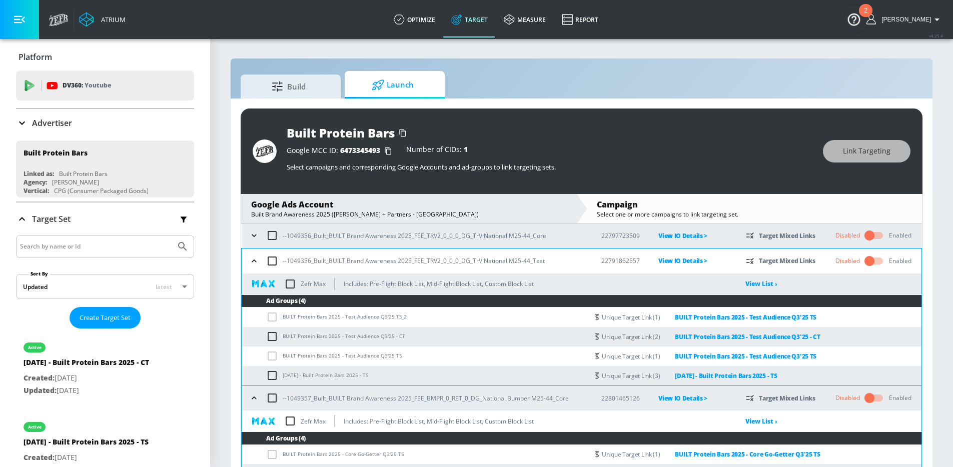
click at [255, 265] on icon "button" at bounding box center [254, 261] width 10 height 10
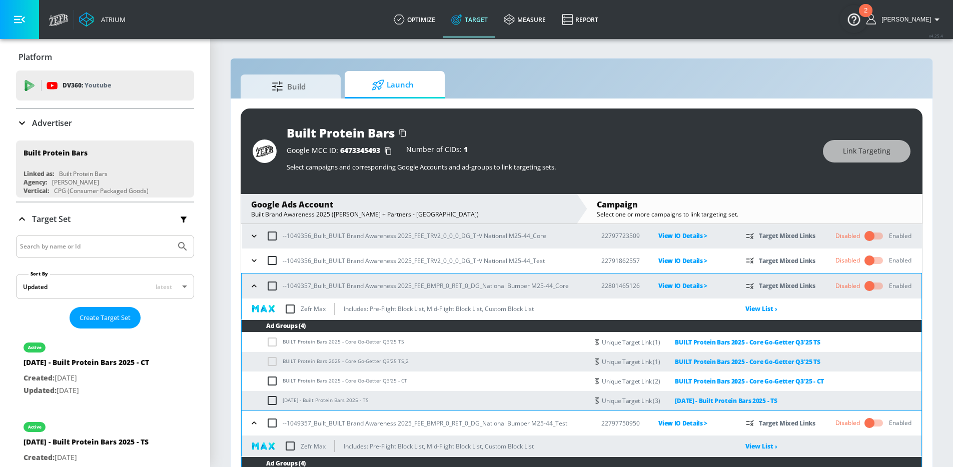
scroll to position [253, 0]
click at [252, 293] on div "--1049357_Built_BUILT Brand Awareness 2025_FEE_BMPR_0_RET_0_DG_National Bumper …" at bounding box center [416, 285] width 339 height 21
click at [252, 281] on icon "button" at bounding box center [254, 286] width 10 height 10
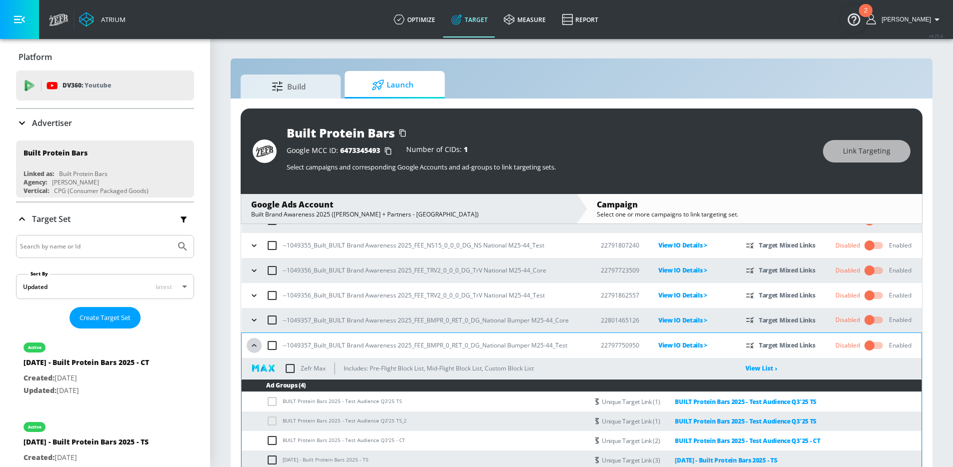
click at [253, 340] on button "button" at bounding box center [254, 345] width 15 height 15
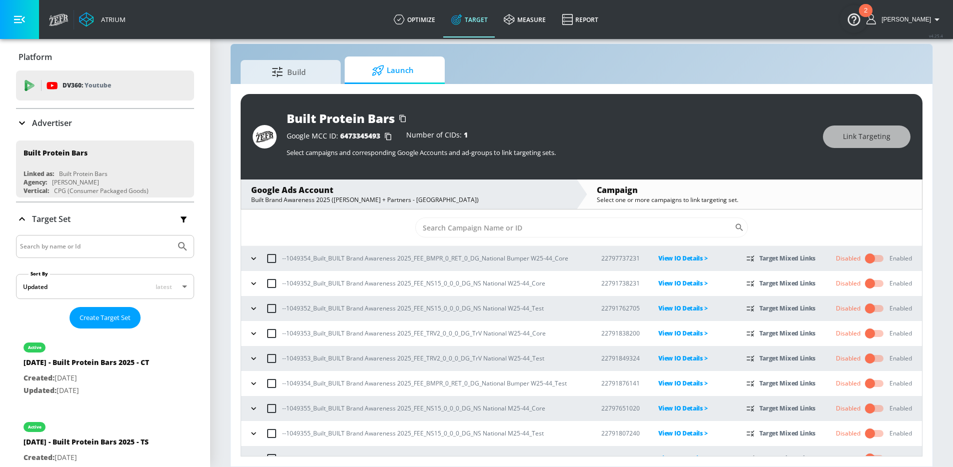
scroll to position [0, 0]
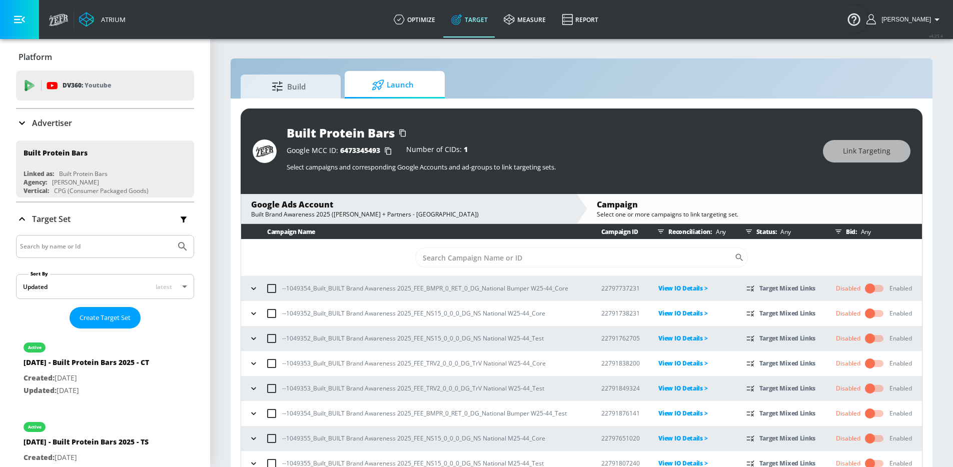
scroll to position [15, 0]
